Goal: Transaction & Acquisition: Subscribe to service/newsletter

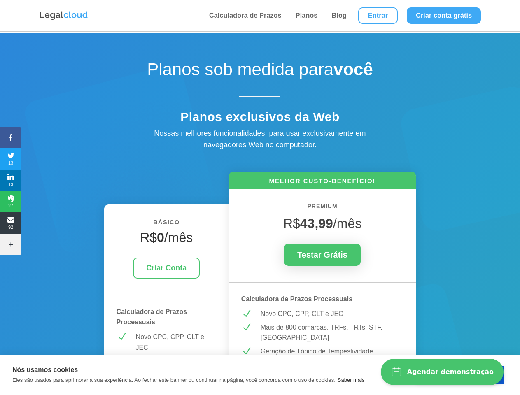
click at [11, 138] on icon at bounding box center [10, 137] width 21 height 7
click at [11, 159] on span "13" at bounding box center [10, 158] width 21 height 13
click at [11, 180] on span "13" at bounding box center [10, 180] width 21 height 13
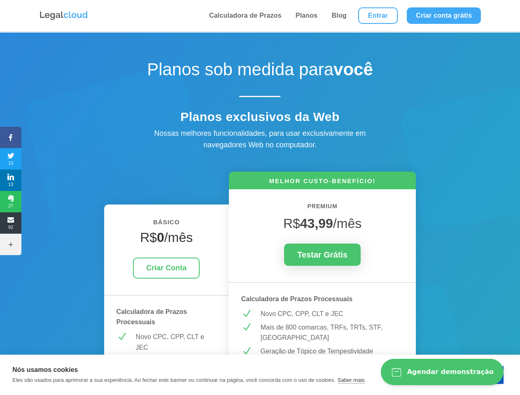
click at [11, 202] on span "27" at bounding box center [10, 201] width 21 height 13
click at [11, 223] on span "92" at bounding box center [10, 223] width 21 height 13
click at [11, 245] on icon at bounding box center [10, 244] width 21 height 7
